Goal: Task Accomplishment & Management: Complete application form

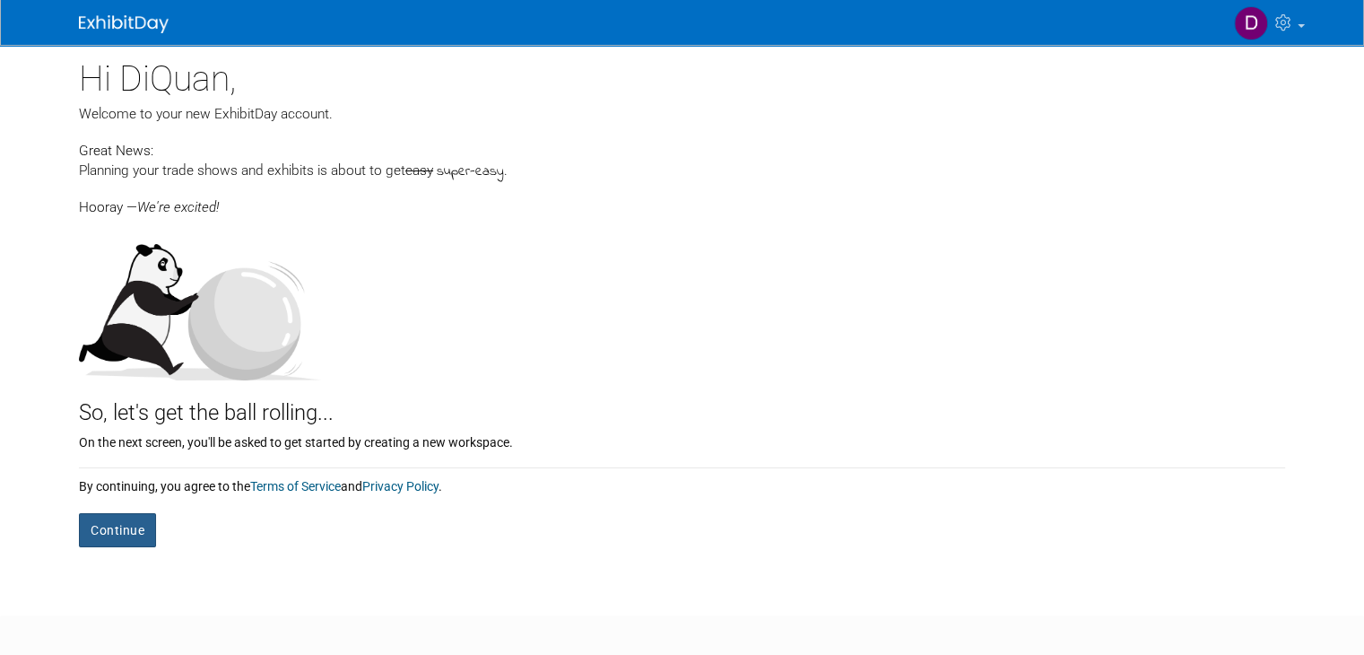
click at [100, 527] on button "Continue" at bounding box center [117, 530] width 77 height 34
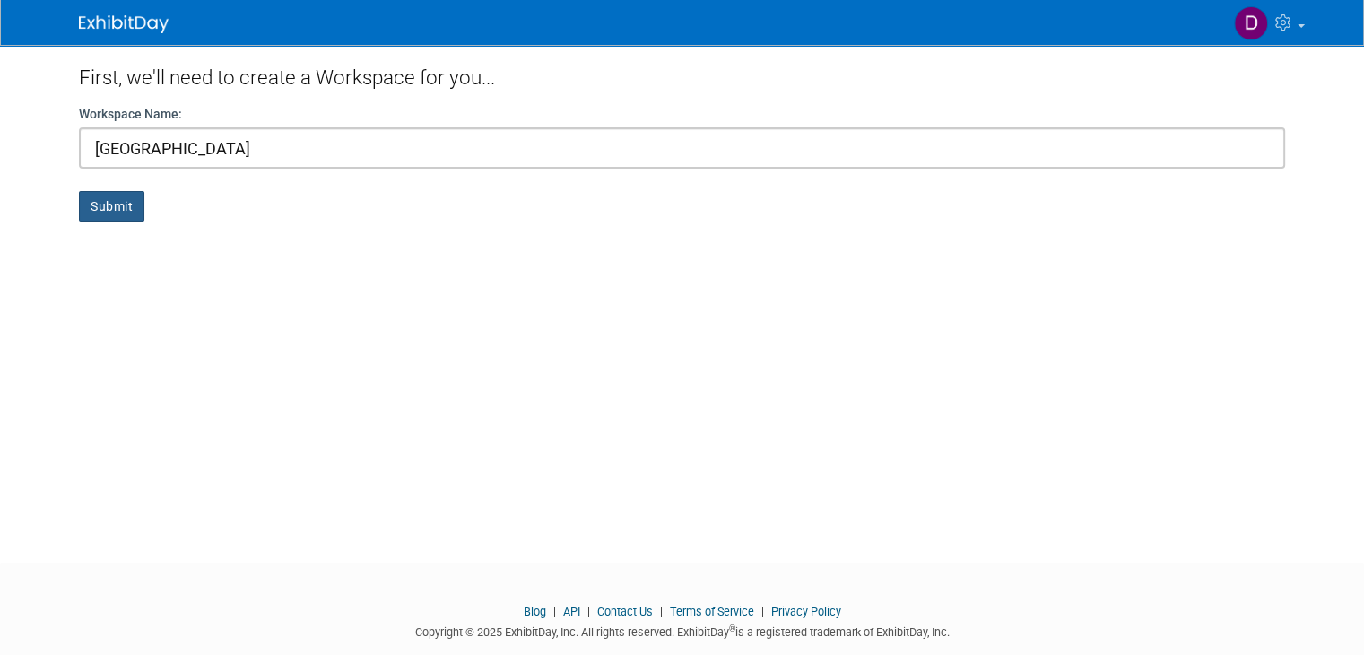
type input "[GEOGRAPHIC_DATA]"
click at [91, 209] on button "Submit" at bounding box center [111, 206] width 65 height 30
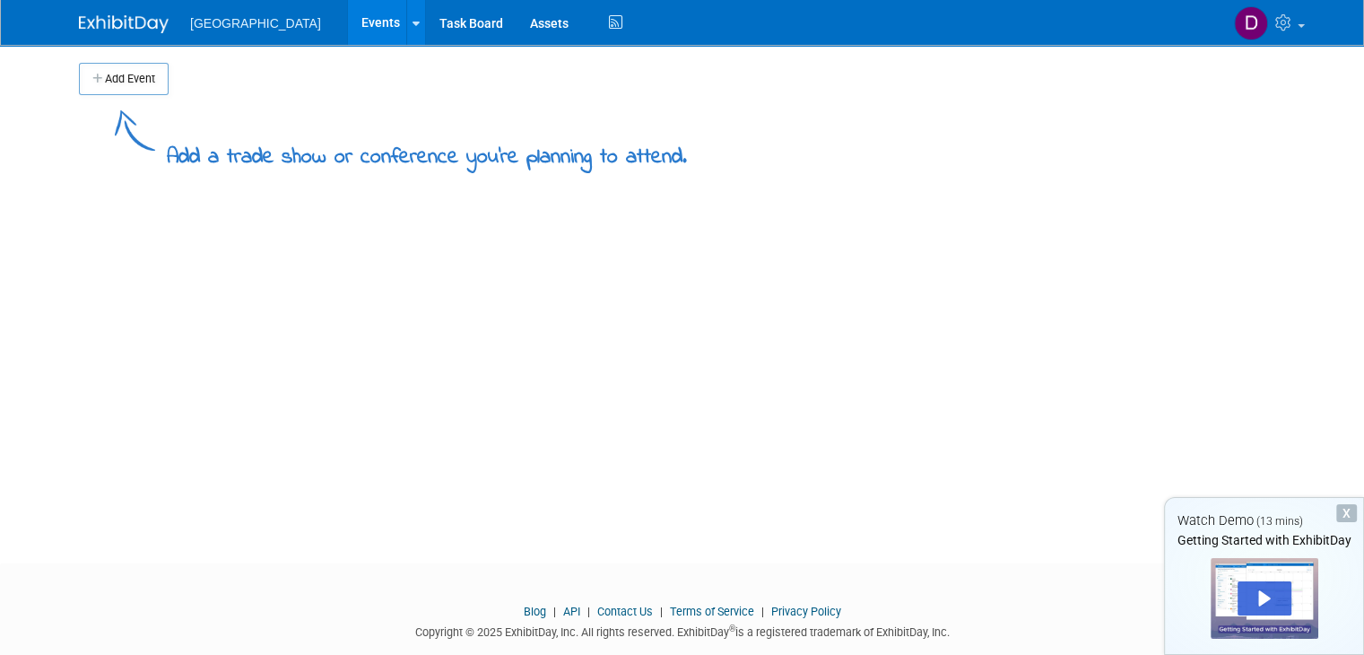
click at [258, 27] on span "[GEOGRAPHIC_DATA]" at bounding box center [255, 23] width 131 height 14
